Goal: Check status

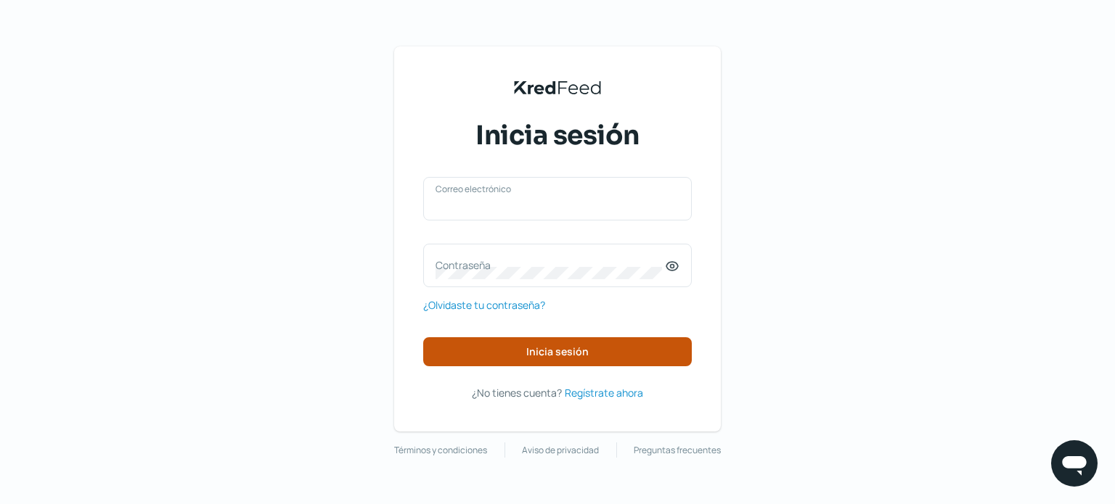
type input "[EMAIL_ADDRESS][DOMAIN_NAME]"
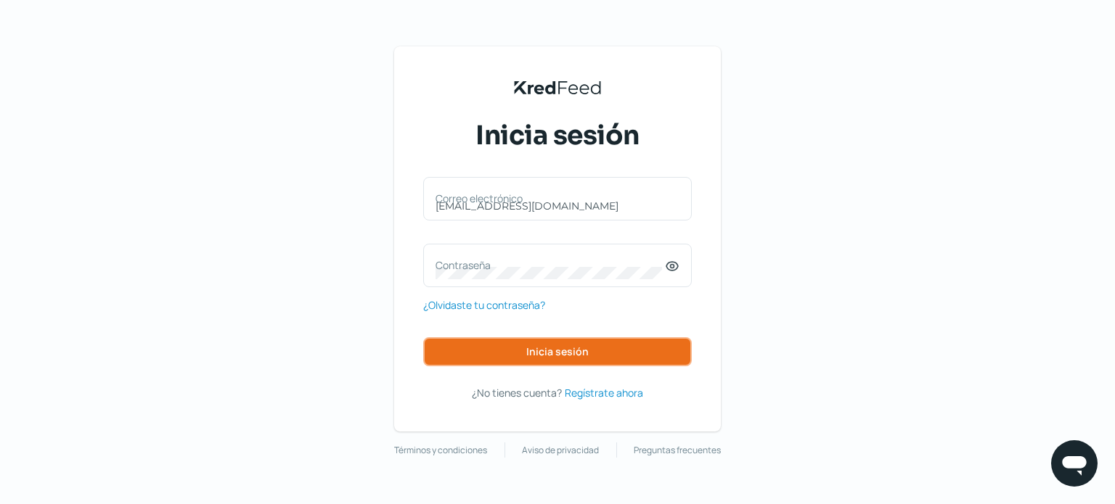
click at [576, 348] on span "Inicia sesión" at bounding box center [557, 352] width 62 height 10
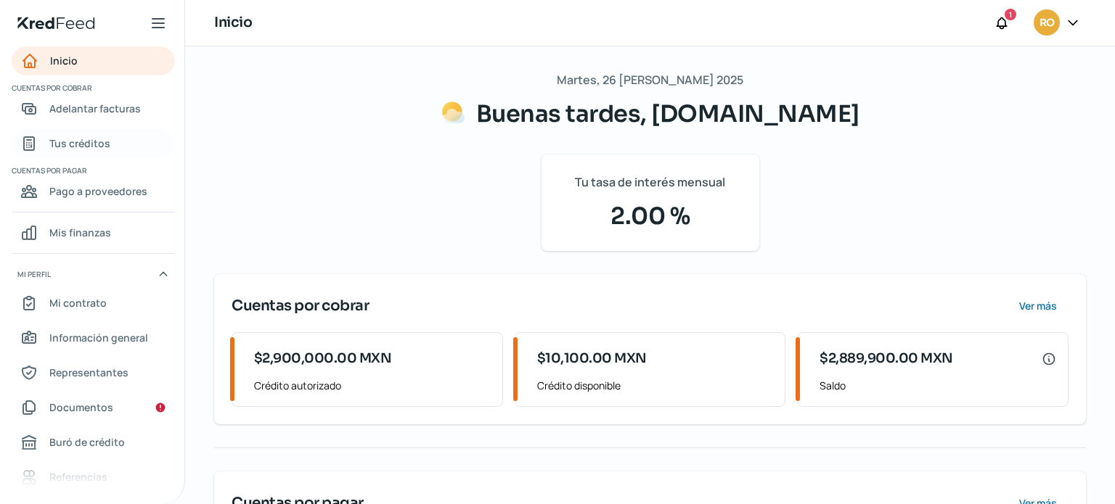
click at [91, 136] on span "Tus créditos" at bounding box center [79, 143] width 61 height 18
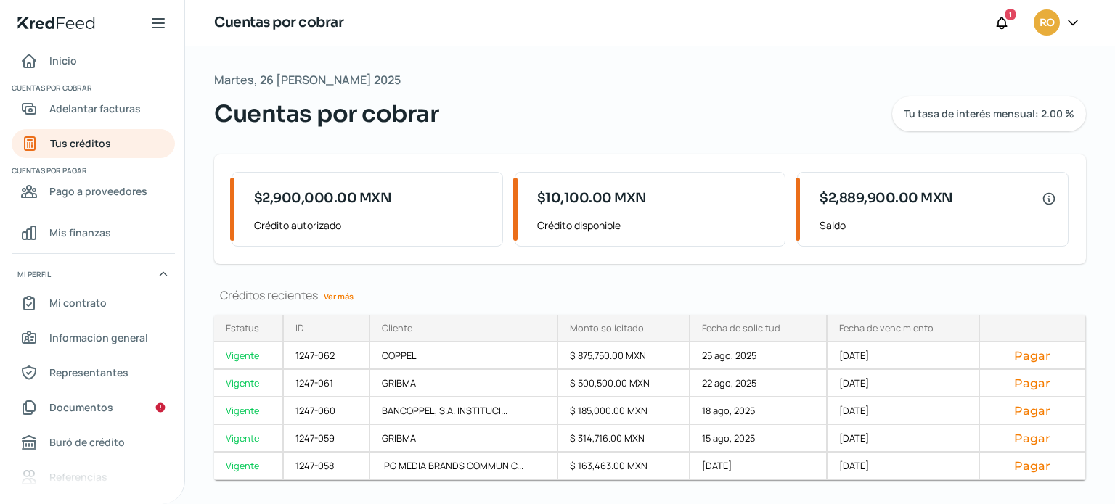
click at [335, 295] on link "Ver más" at bounding box center [338, 296] width 41 height 22
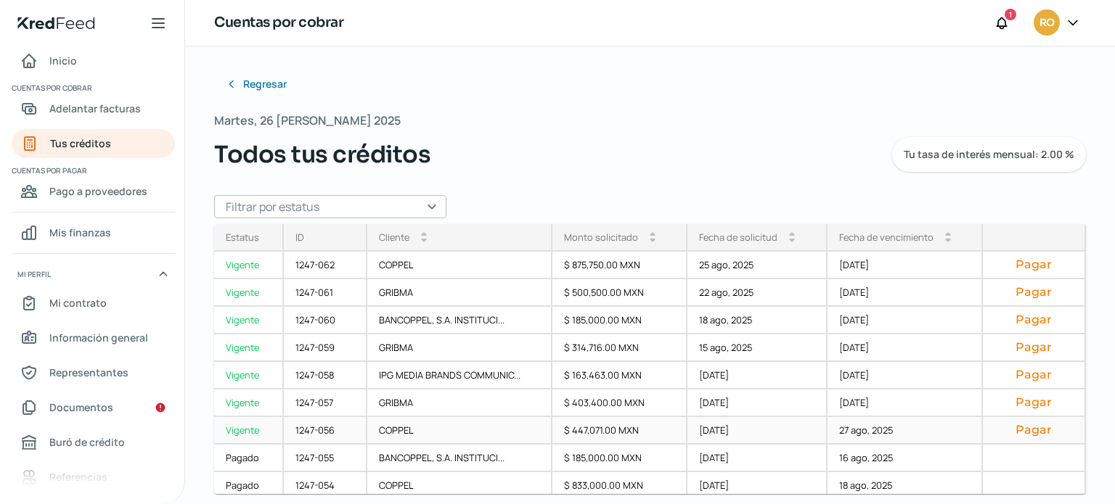
click at [1019, 432] on button "Pagar" at bounding box center [1033, 430] width 78 height 15
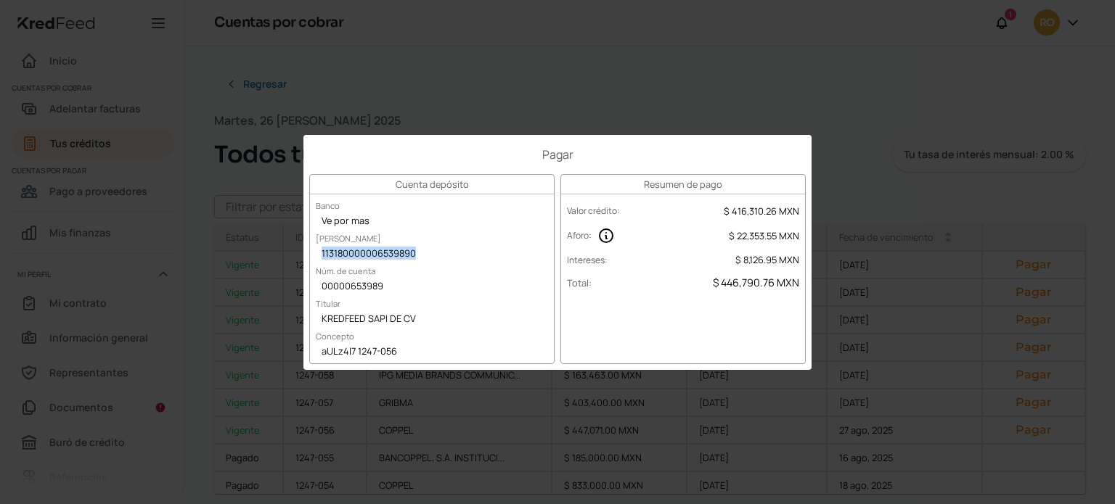
click at [686, 265] on div "Intereses : $ 8,126.95 MXN" at bounding box center [683, 260] width 244 height 22
